Goal: Contribute content: Add original content to the website for others to see

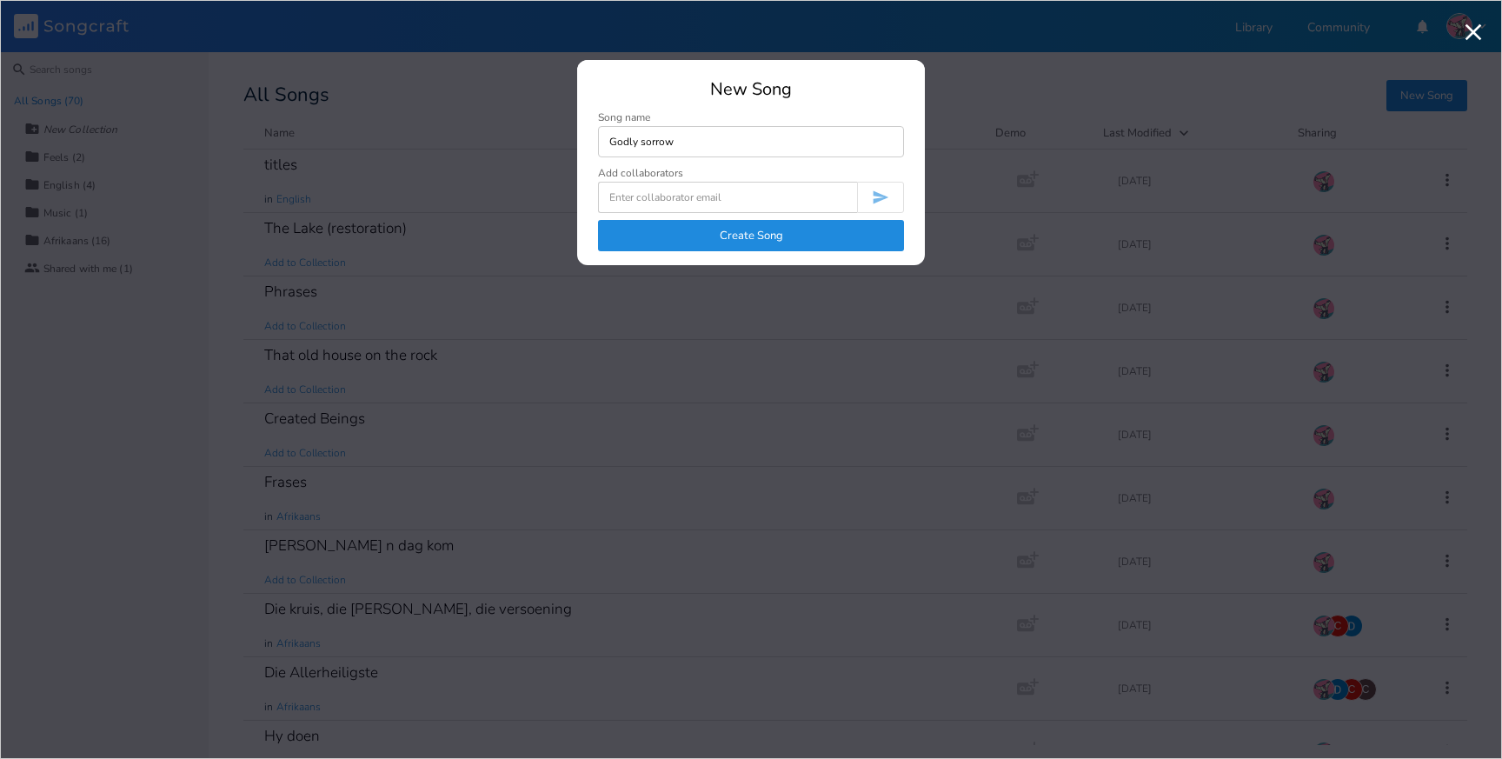
type input "Godly sorrow"
click at [828, 230] on button "Create Song" at bounding box center [751, 235] width 306 height 31
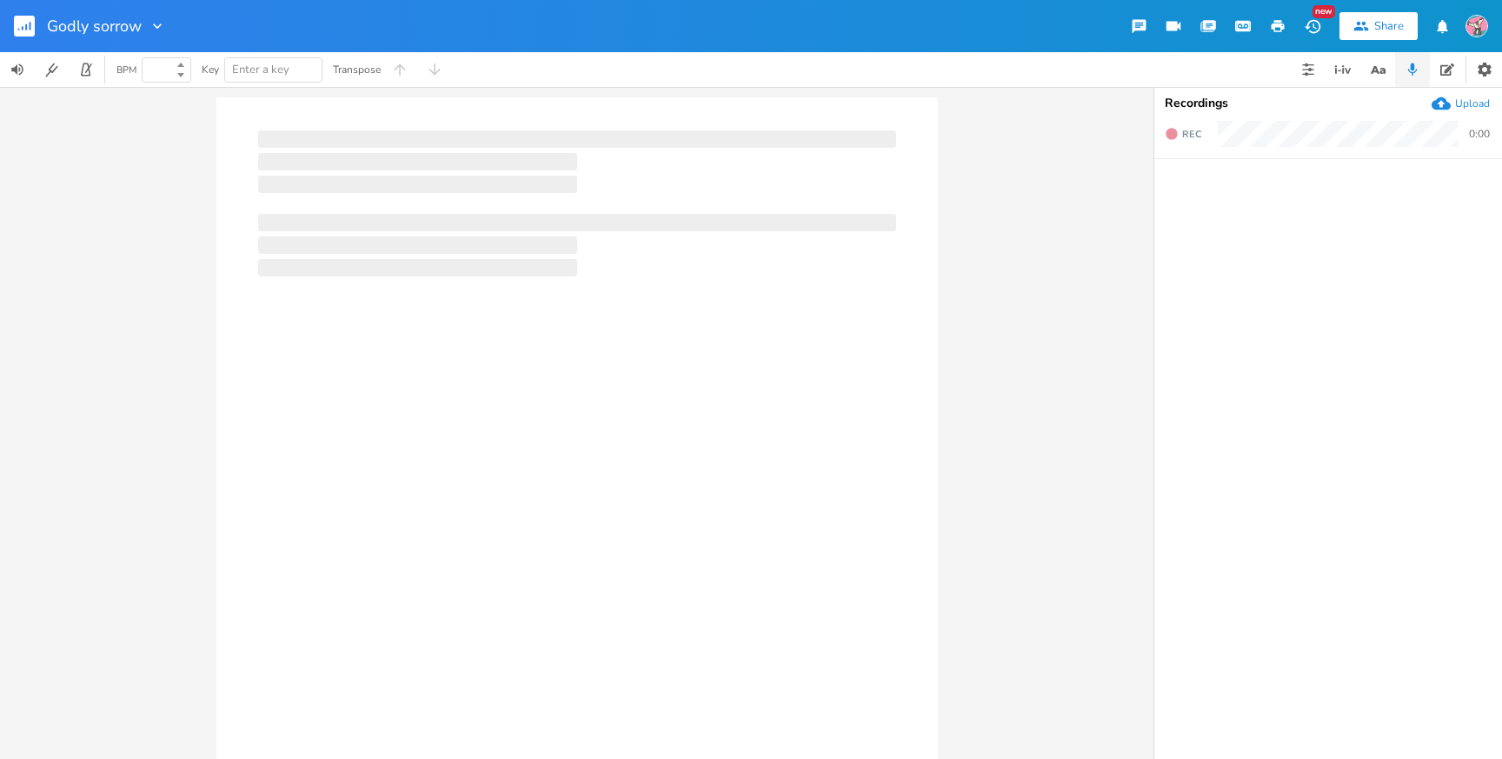
type input "100"
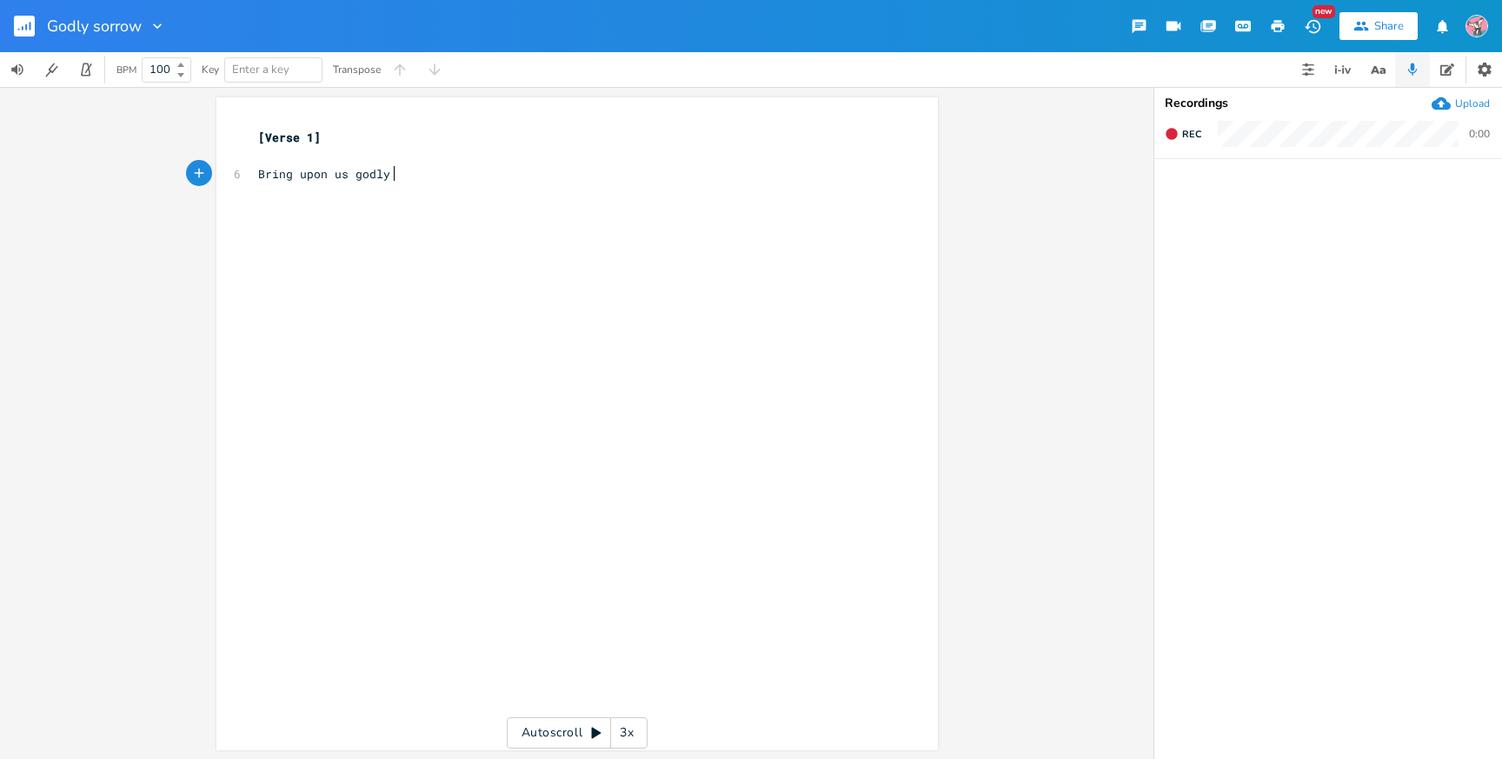
scroll to position [0, 107]
type textarea "Bring upon us godly sorrow"
type textarea "that brings repentence"
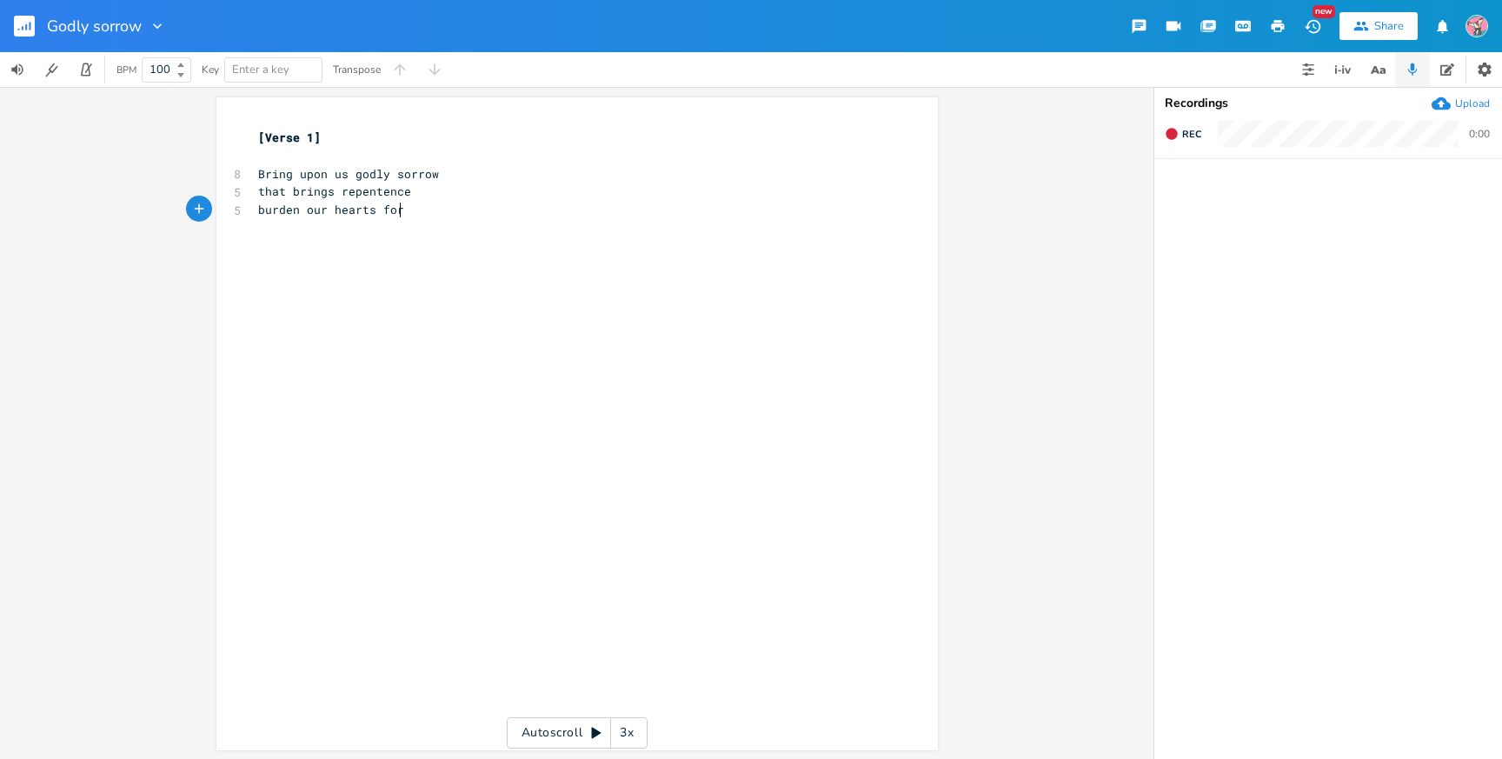
type textarea "burden our hearts for"
type textarea "the spirit"
type textarea "through the bond of peace"
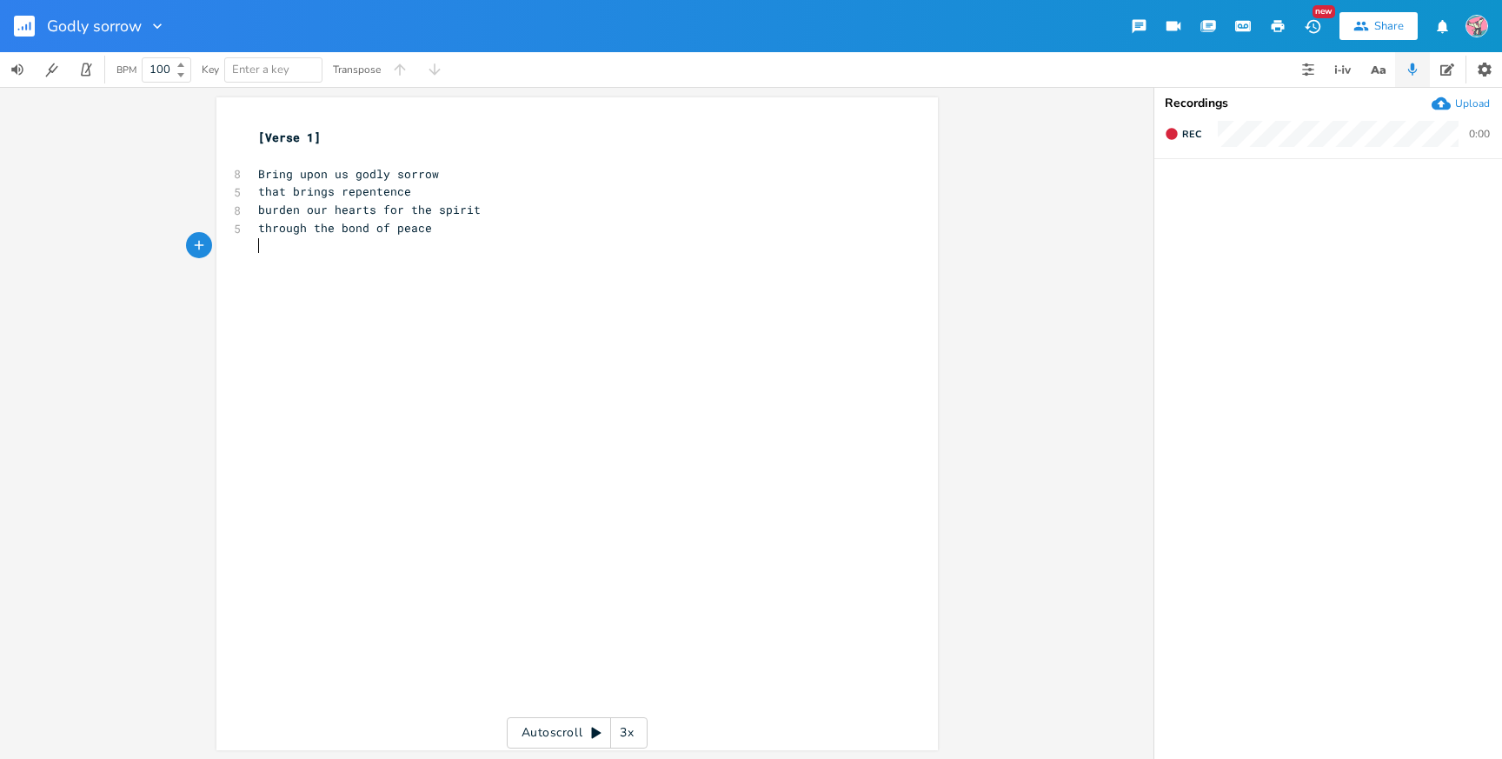
click at [583, 550] on div "xxxxxxxxxx [Verse 1] ​ 8 Bring upon us godly sorrow 5 that brings repentence 8 …" at bounding box center [590, 440] width 671 height 630
